Goal: Information Seeking & Learning: Learn about a topic

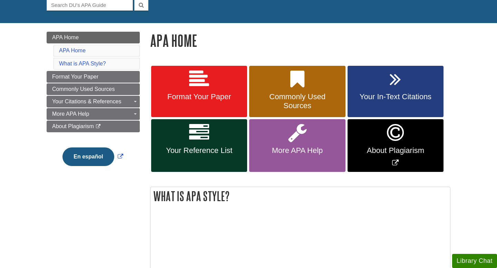
scroll to position [77, 0]
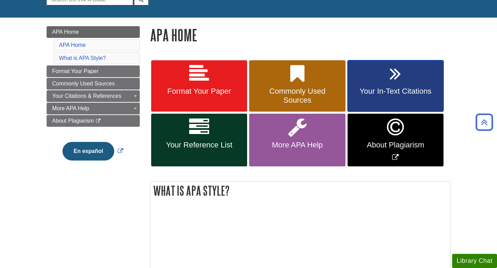
click at [394, 75] on icon at bounding box center [395, 74] width 11 height 20
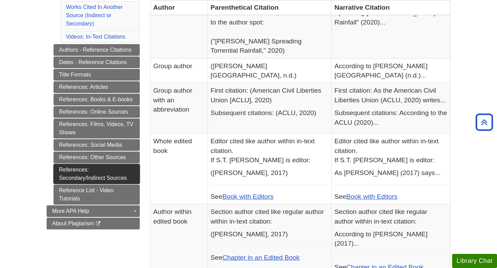
scroll to position [273, 0]
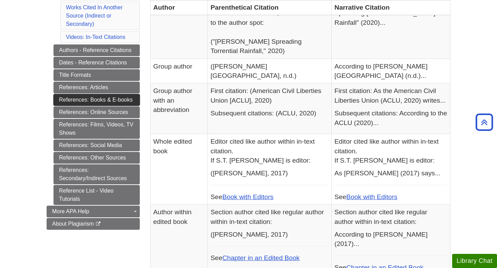
click at [119, 101] on link "References: Books & E-books" at bounding box center [96, 100] width 86 height 12
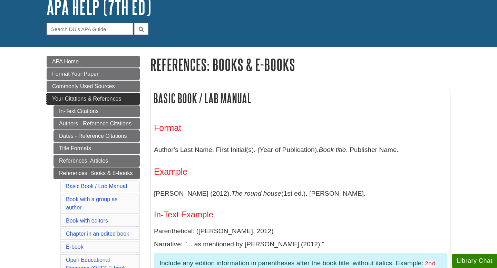
scroll to position [48, 0]
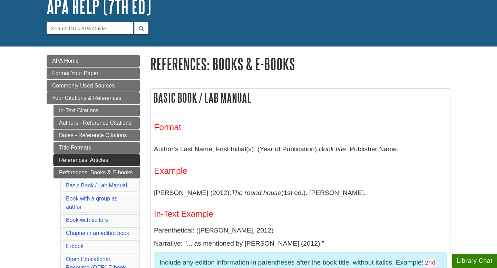
click at [93, 162] on link "References: Articles" at bounding box center [96, 161] width 86 height 12
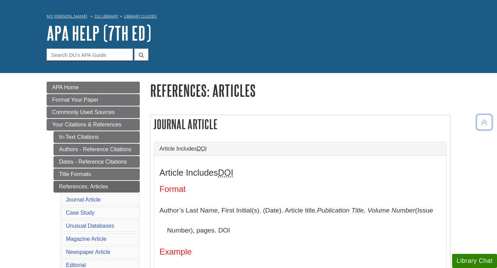
scroll to position [25, 0]
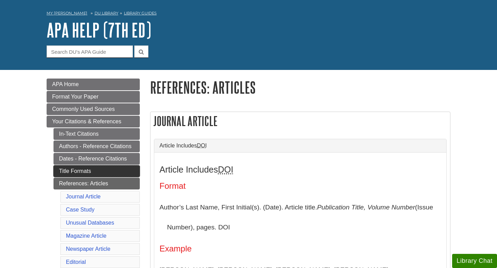
click at [110, 175] on link "Title Formats" at bounding box center [96, 172] width 86 height 12
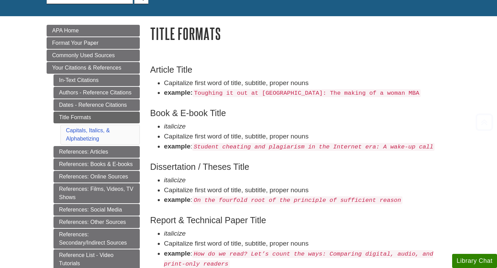
scroll to position [79, 0]
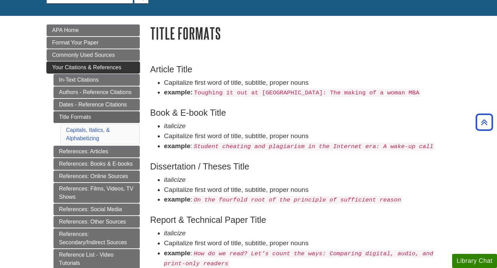
click at [114, 69] on span "Your Citations & References" at bounding box center [86, 68] width 69 height 6
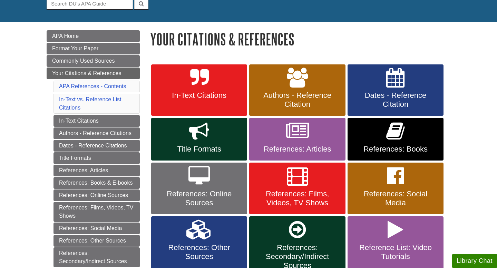
scroll to position [75, 0]
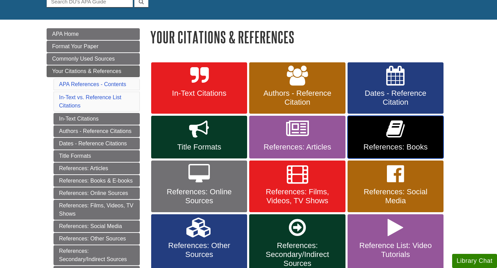
click at [393, 137] on icon at bounding box center [395, 129] width 18 height 20
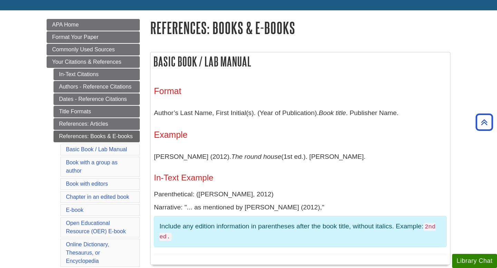
scroll to position [81, 0]
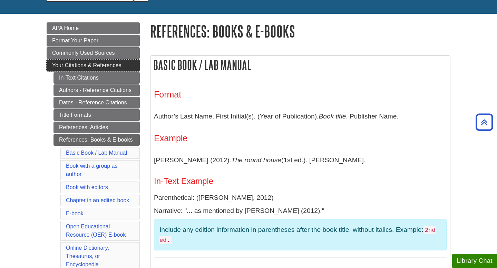
click at [95, 67] on span "Your Citations & References" at bounding box center [86, 65] width 69 height 6
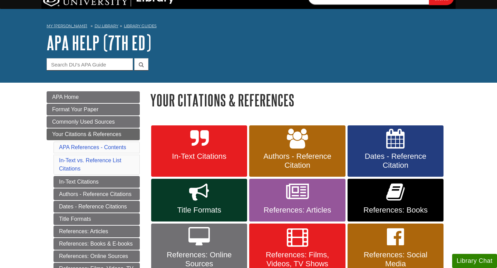
scroll to position [12, 0]
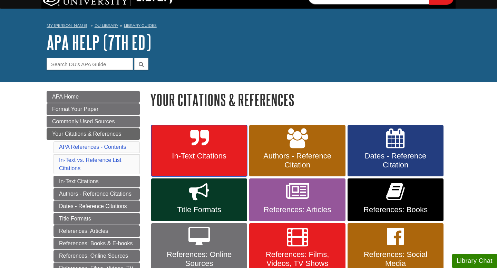
click at [196, 152] on span "In-Text Citations" at bounding box center [199, 156] width 86 height 9
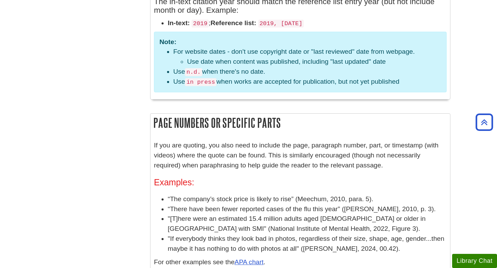
scroll to position [854, 0]
